Goal: Information Seeking & Learning: Learn about a topic

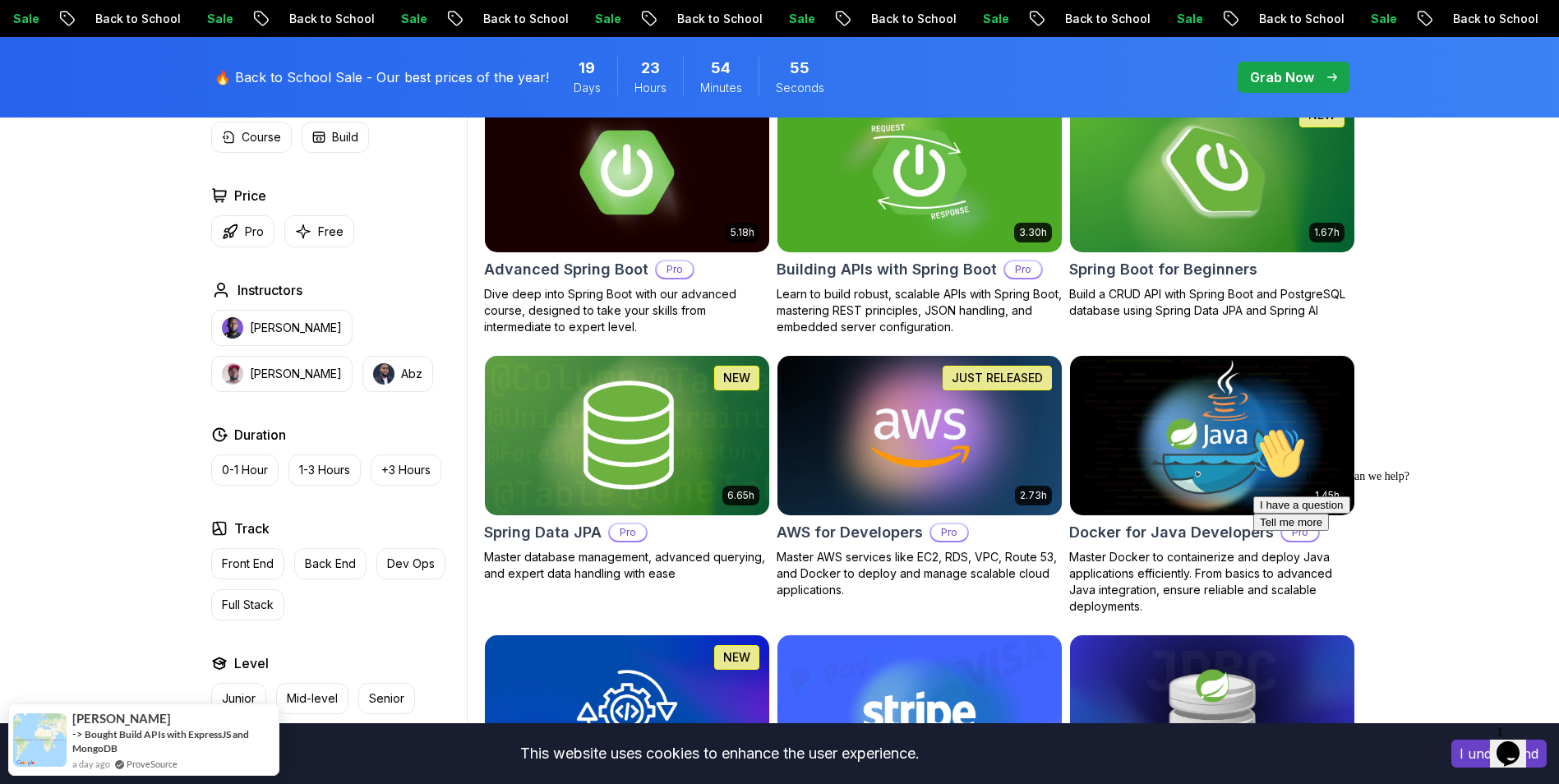
scroll to position [493, 0]
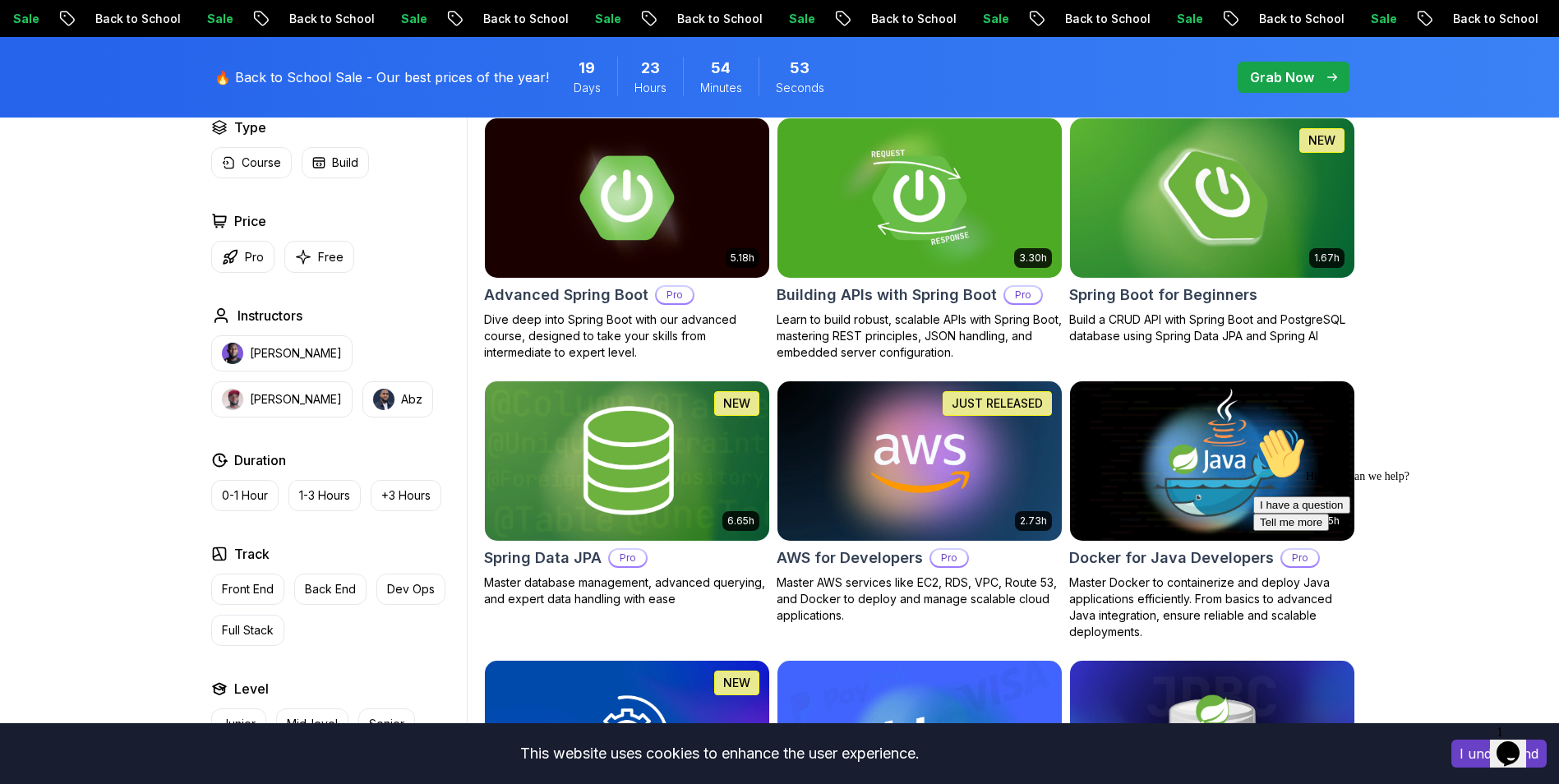
click at [1262, 266] on img at bounding box center [1211, 198] width 298 height 167
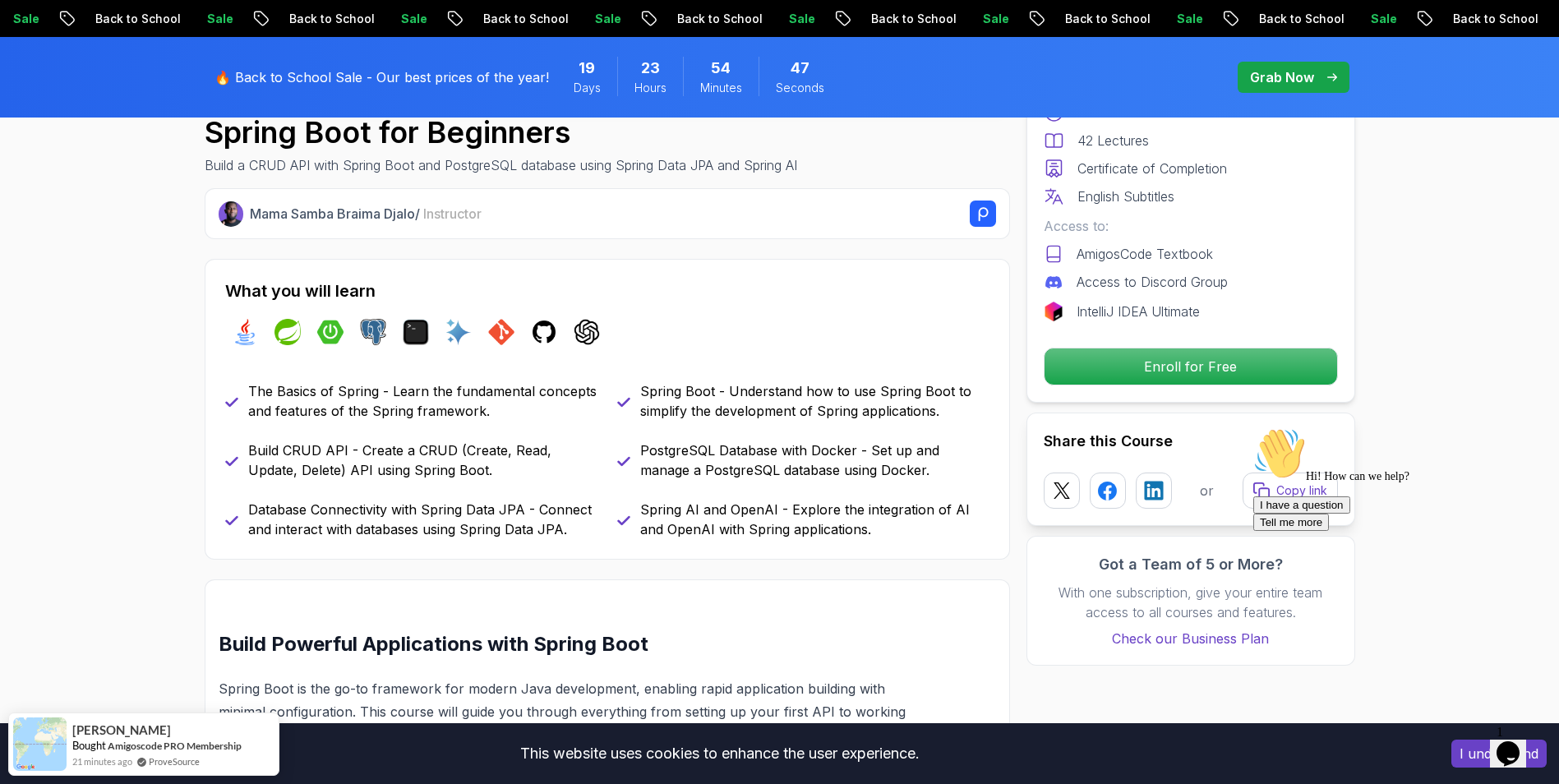
scroll to position [575, 0]
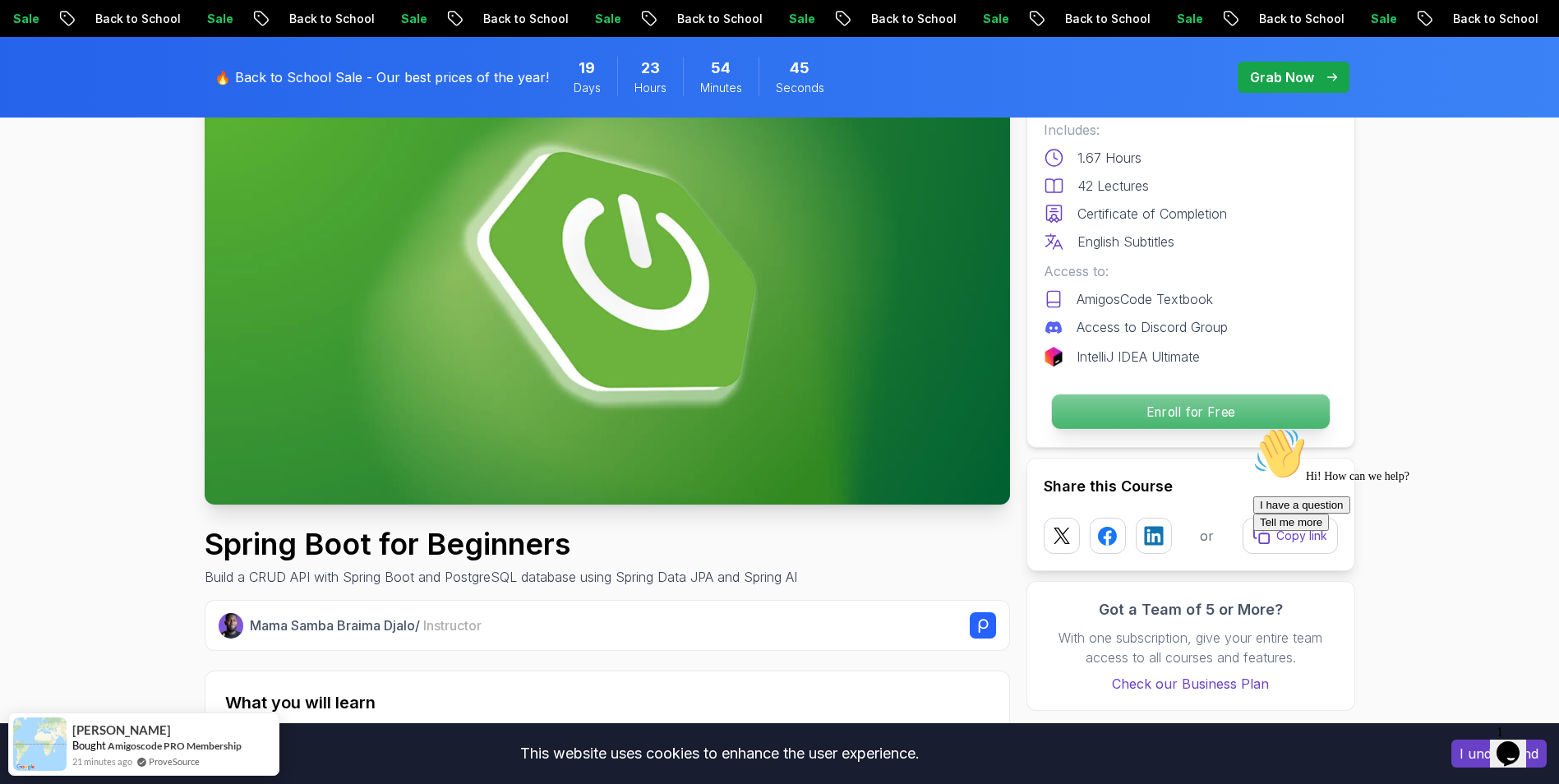
click at [1123, 407] on p "Enroll for Free" at bounding box center [1189, 411] width 277 height 34
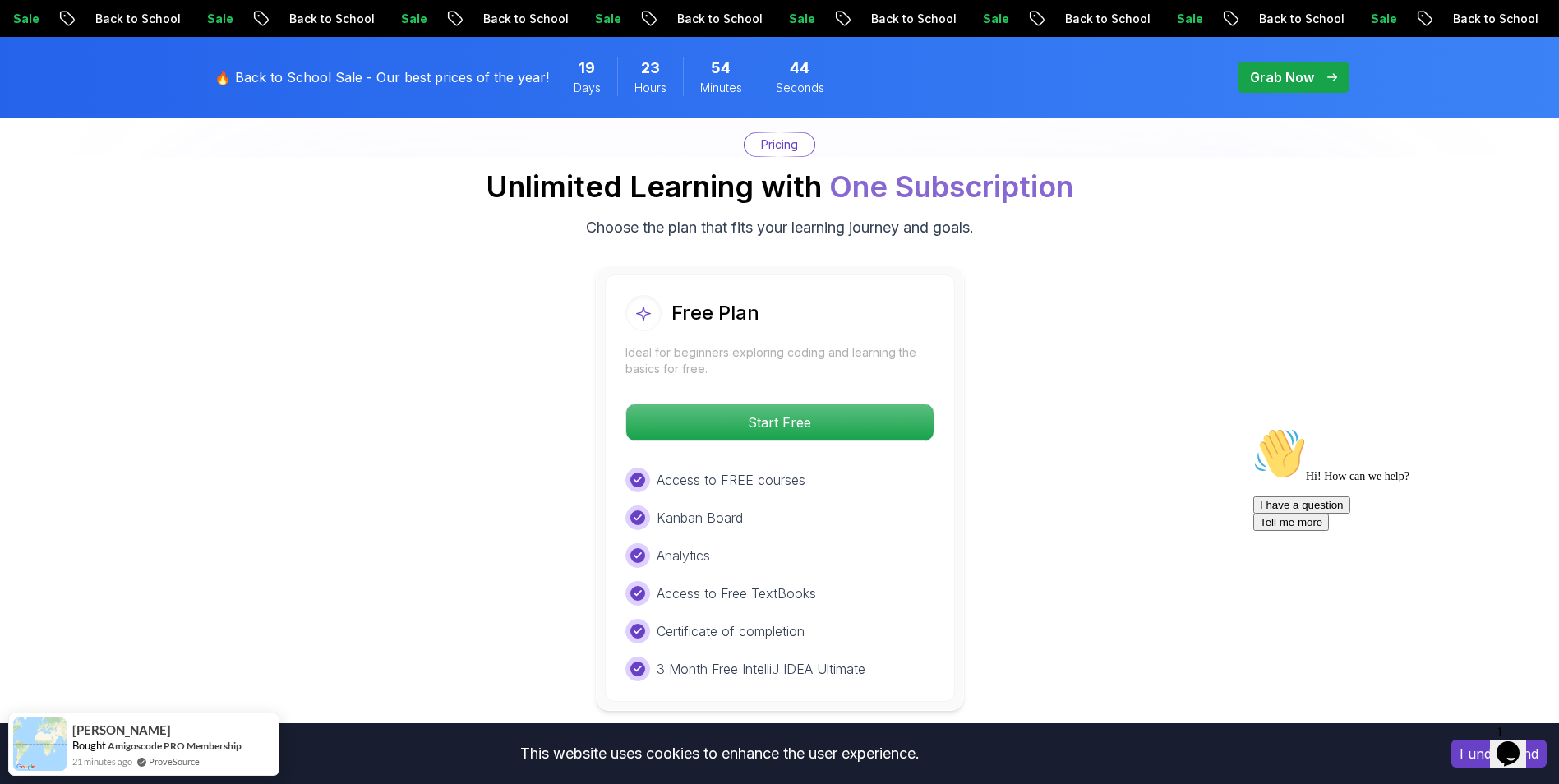
scroll to position [3344, 0]
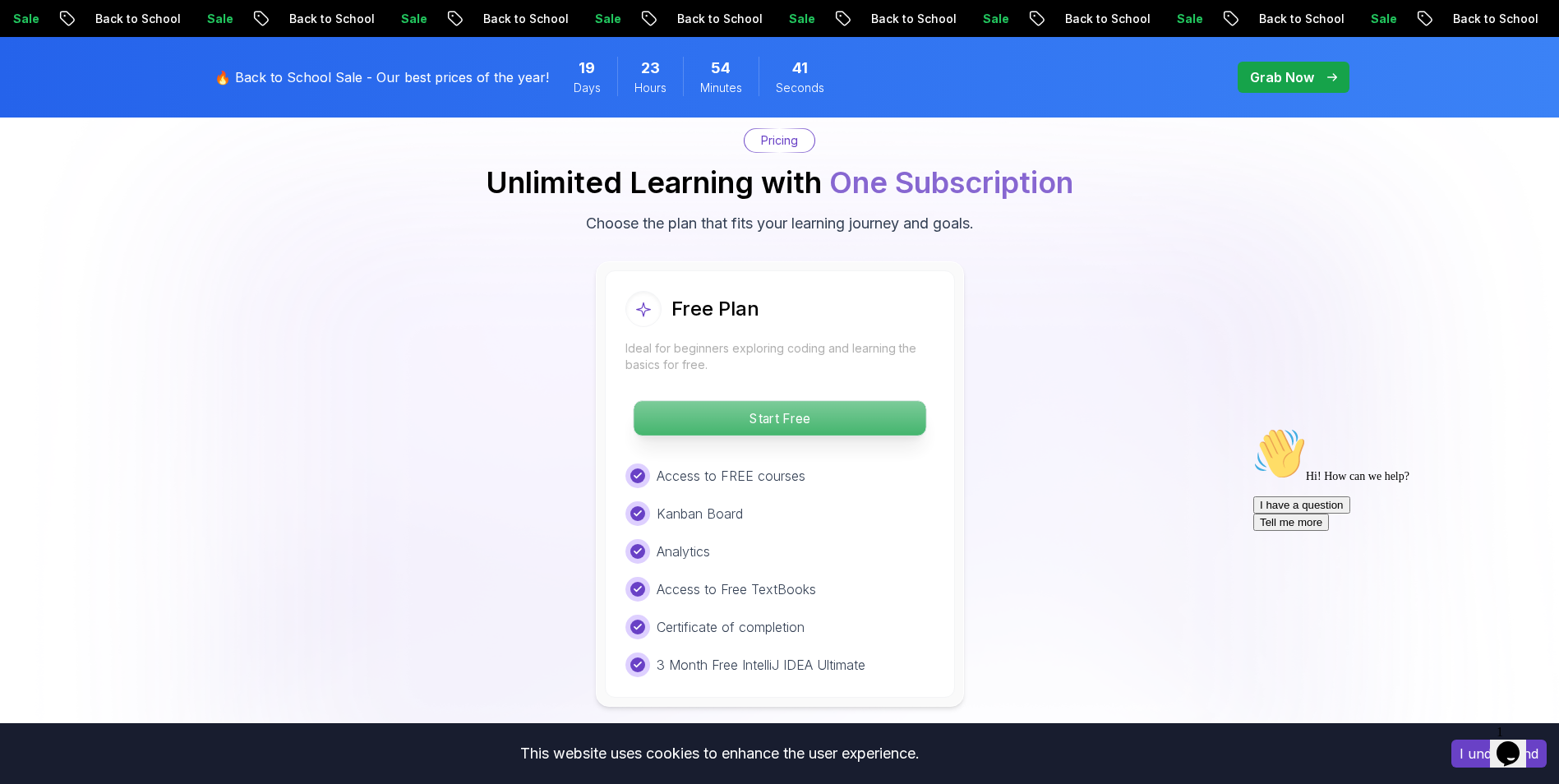
click at [895, 401] on p "Start Free" at bounding box center [780, 418] width 291 height 34
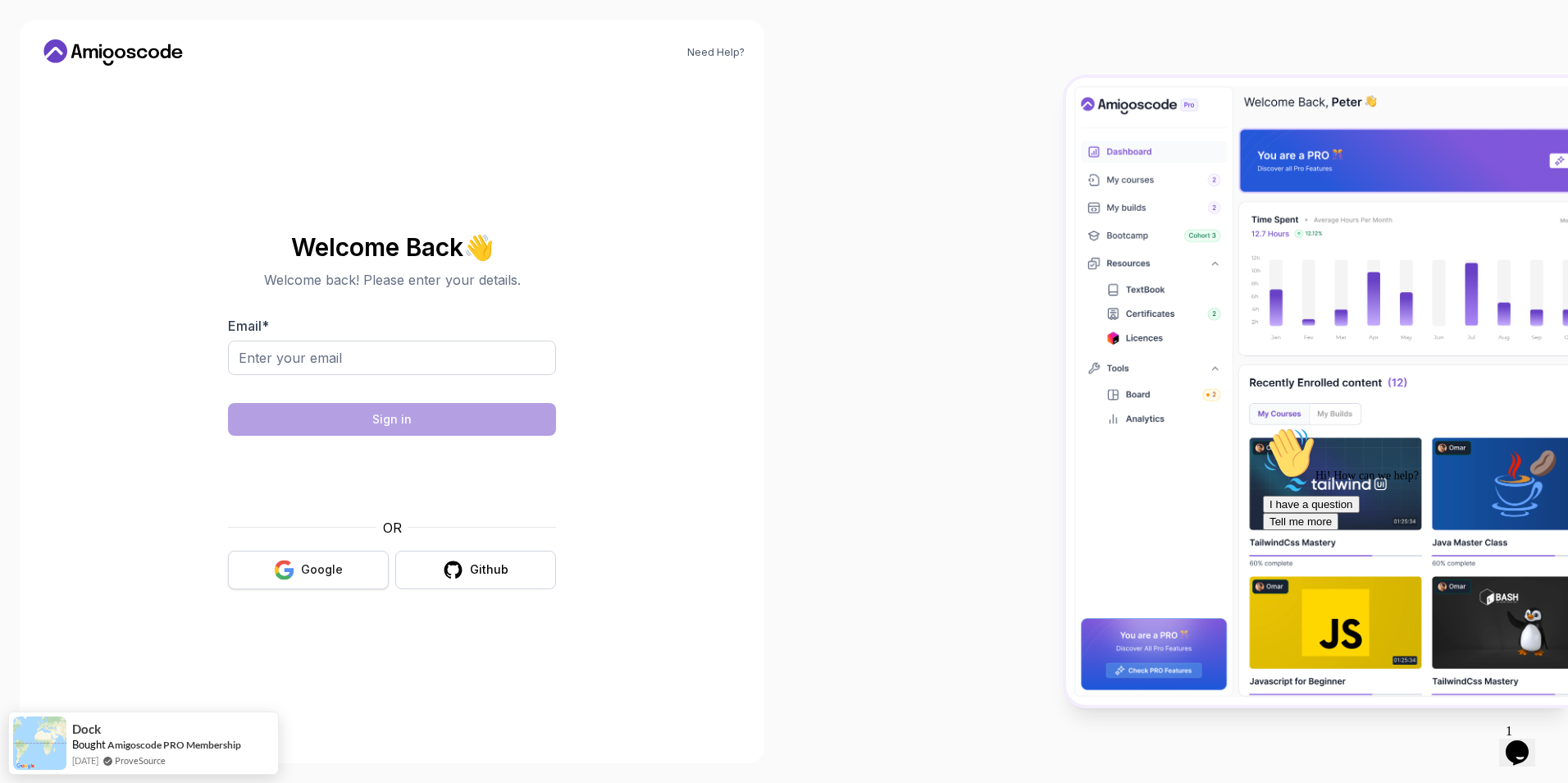
click at [342, 570] on button "Google" at bounding box center [308, 570] width 161 height 39
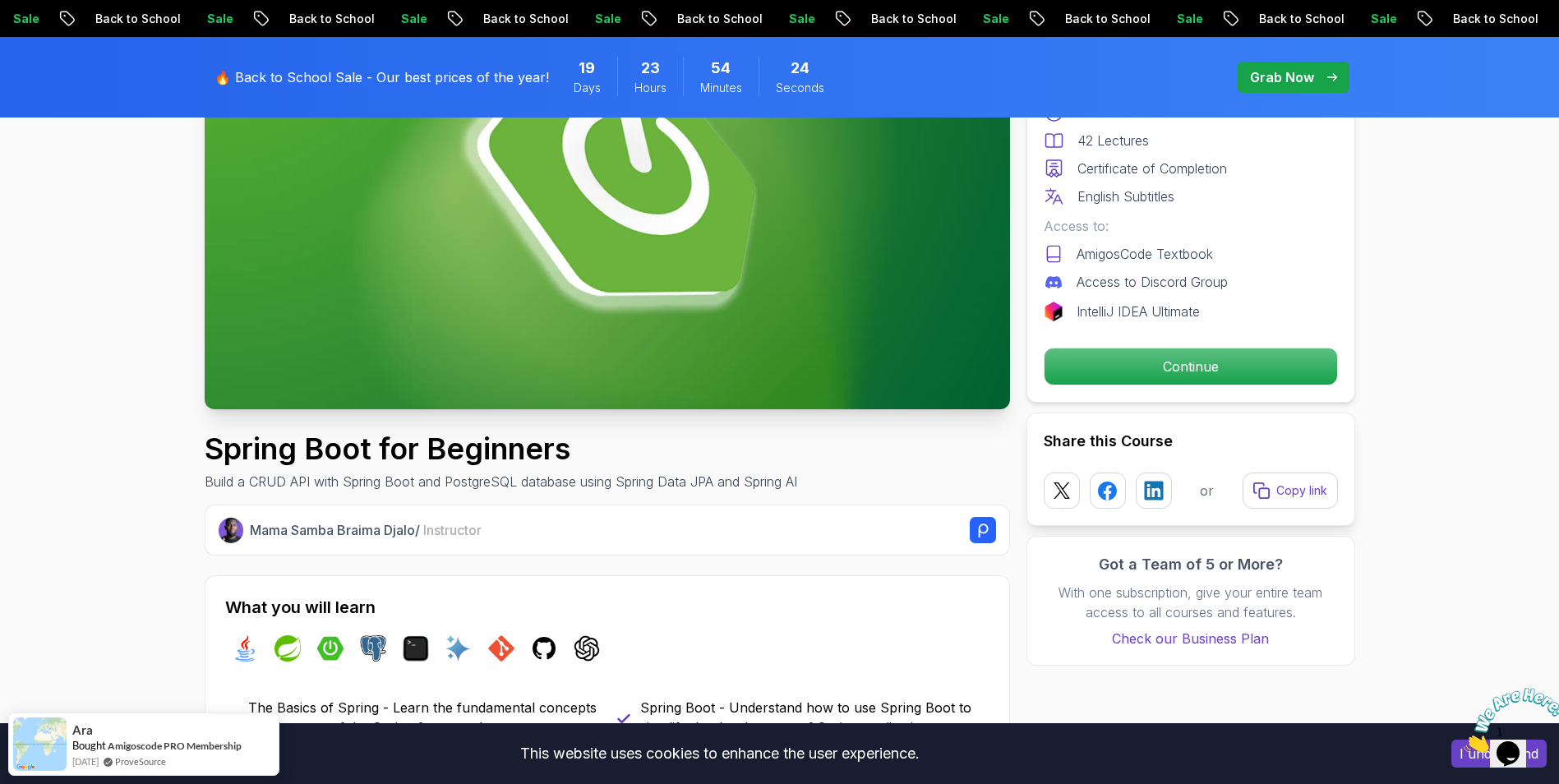
scroll to position [411, 0]
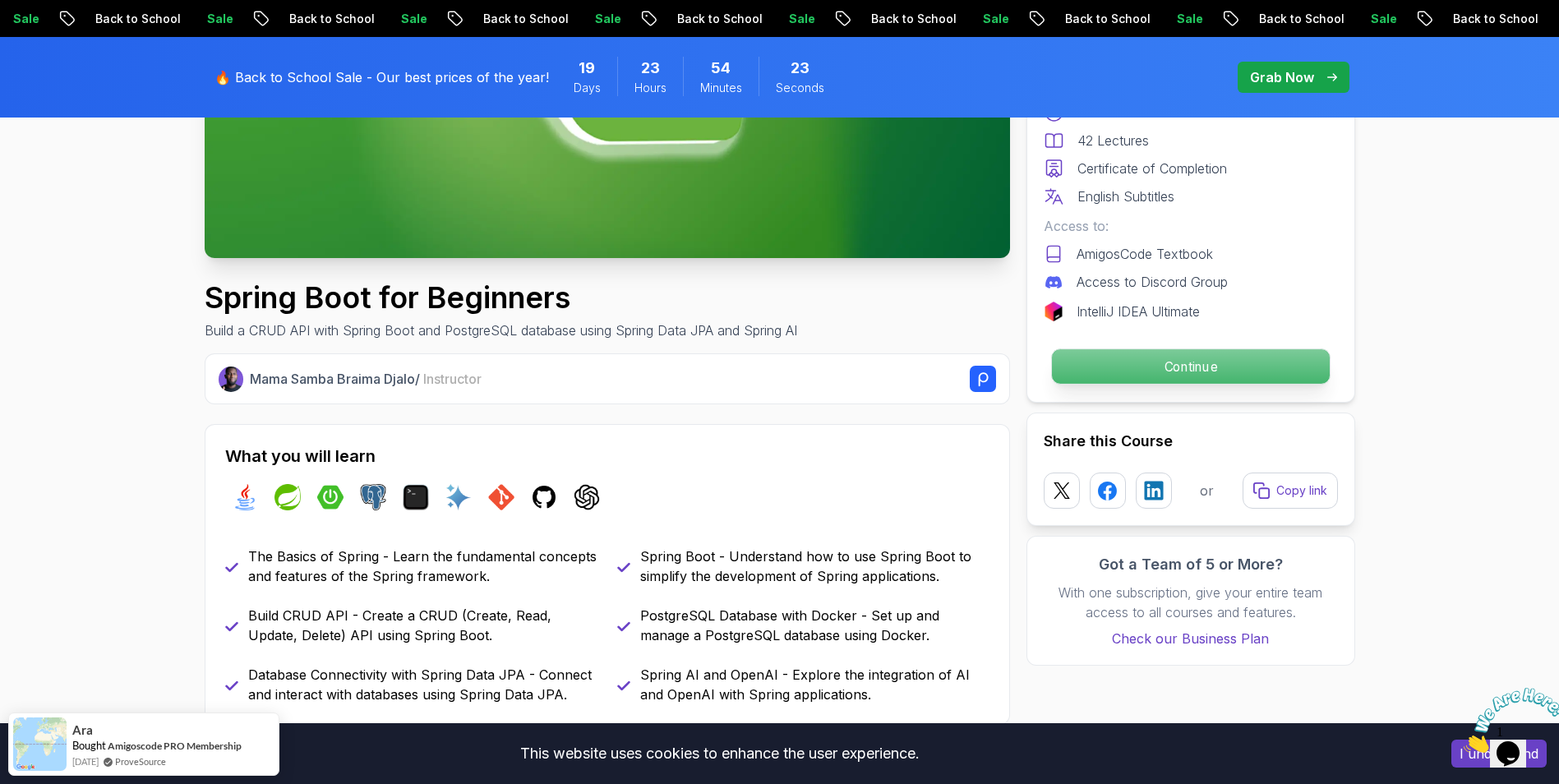
click at [1153, 384] on button "Continue" at bounding box center [1190, 366] width 279 height 36
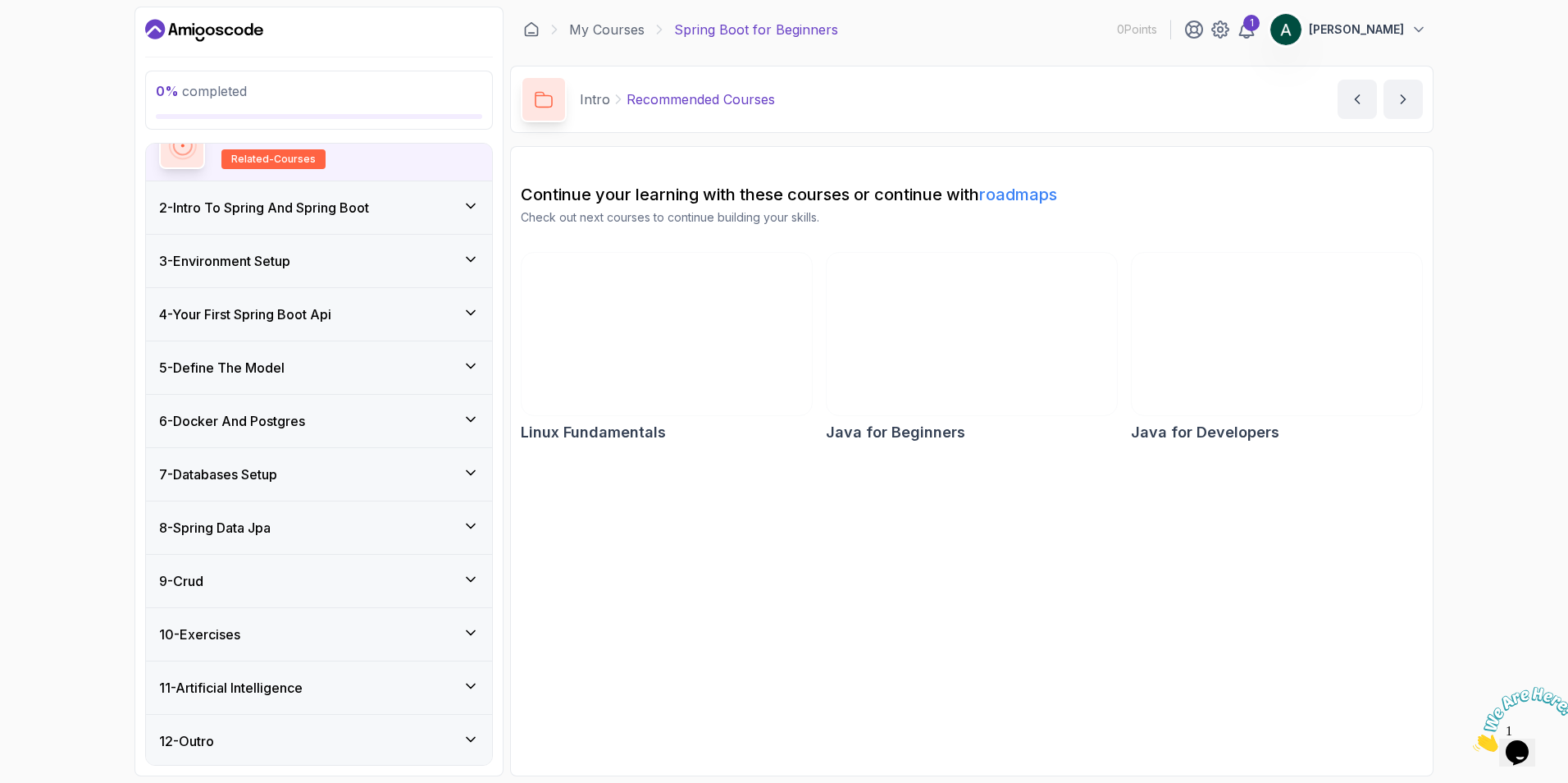
scroll to position [156, 0]
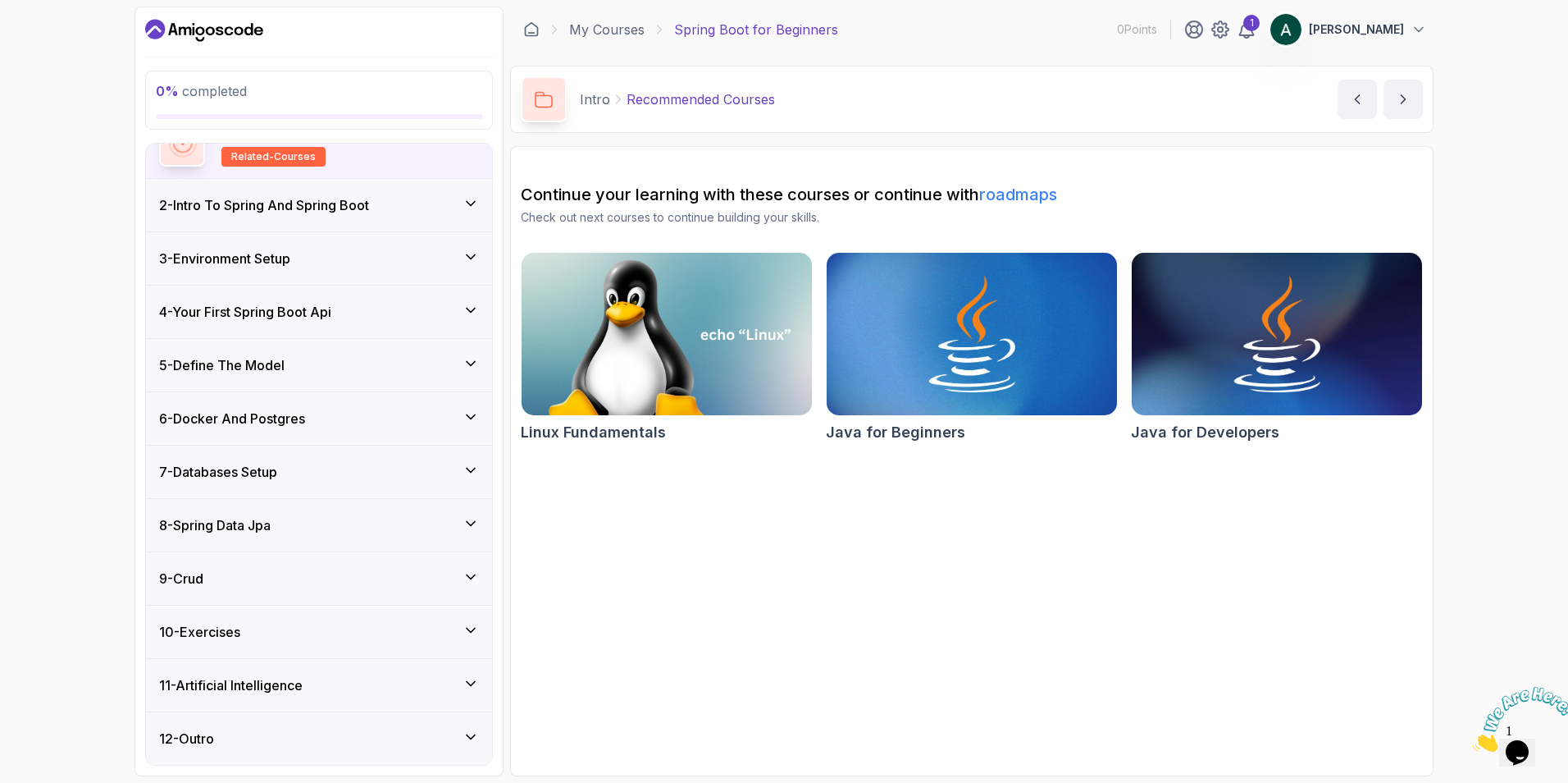
click at [1081, 602] on section "Continue your learning with these courses or continue with roadmaps Check out n…" at bounding box center [972, 461] width 923 height 630
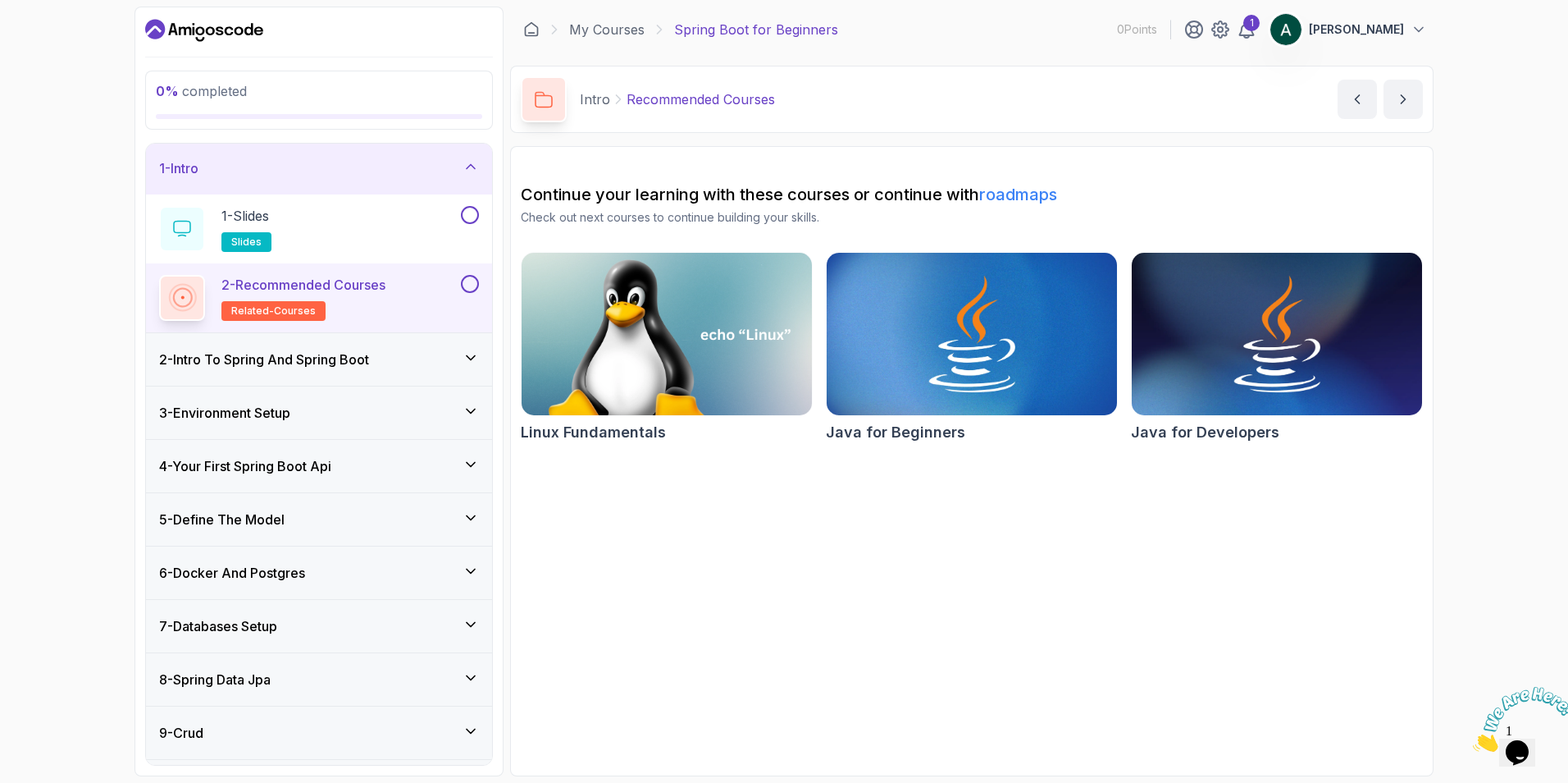
scroll to position [0, 0]
click at [449, 233] on div "1 - Slides slides" at bounding box center [308, 231] width 298 height 46
